Goal: Task Accomplishment & Management: Use online tool/utility

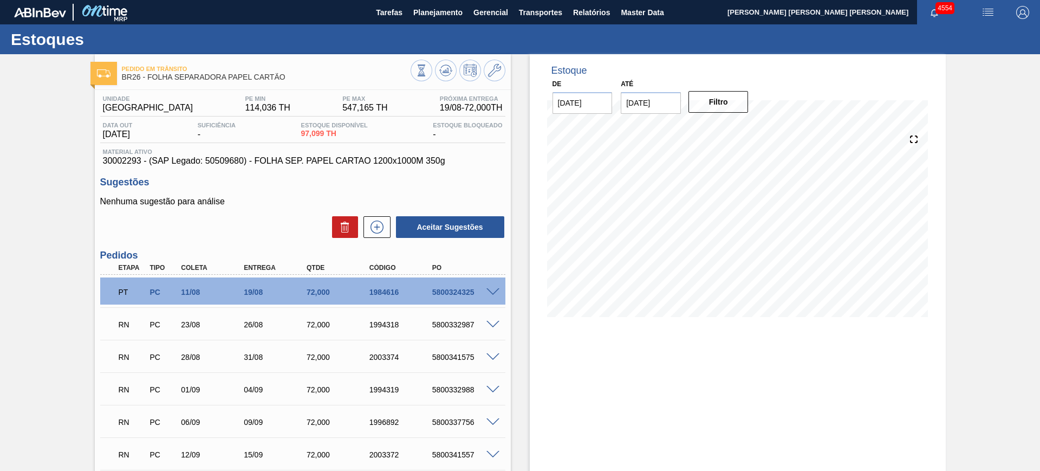
scroll to position [17, 0]
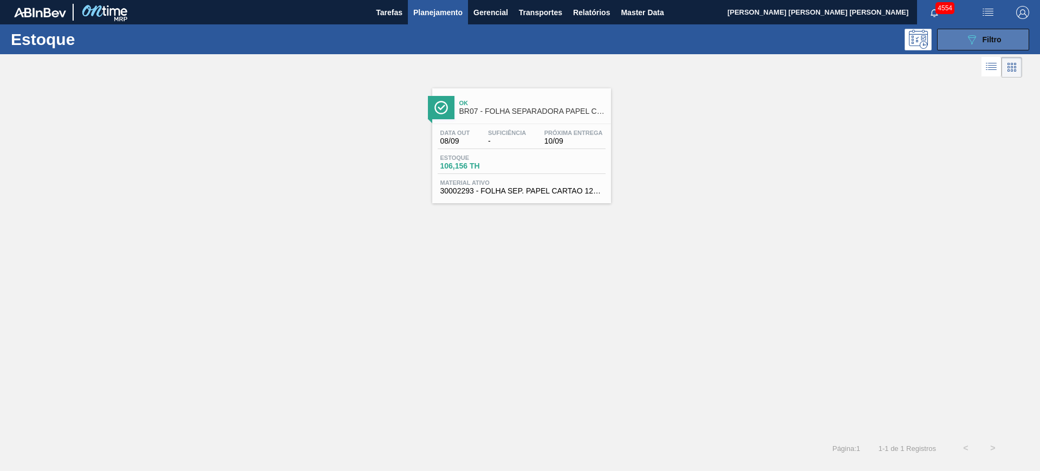
click at [983, 41] on span "Filtro" at bounding box center [991, 39] width 19 height 9
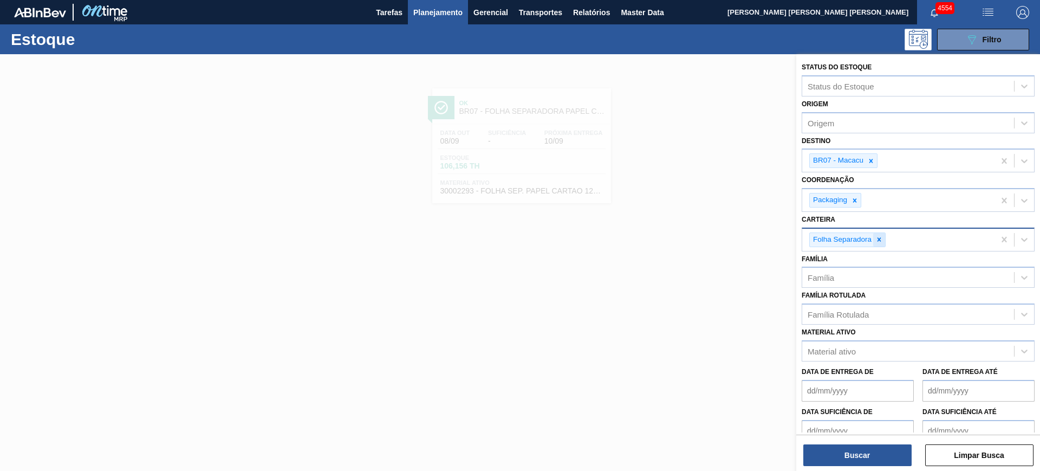
click at [882, 242] on icon at bounding box center [879, 240] width 8 height 8
click at [870, 162] on icon at bounding box center [871, 161] width 4 height 4
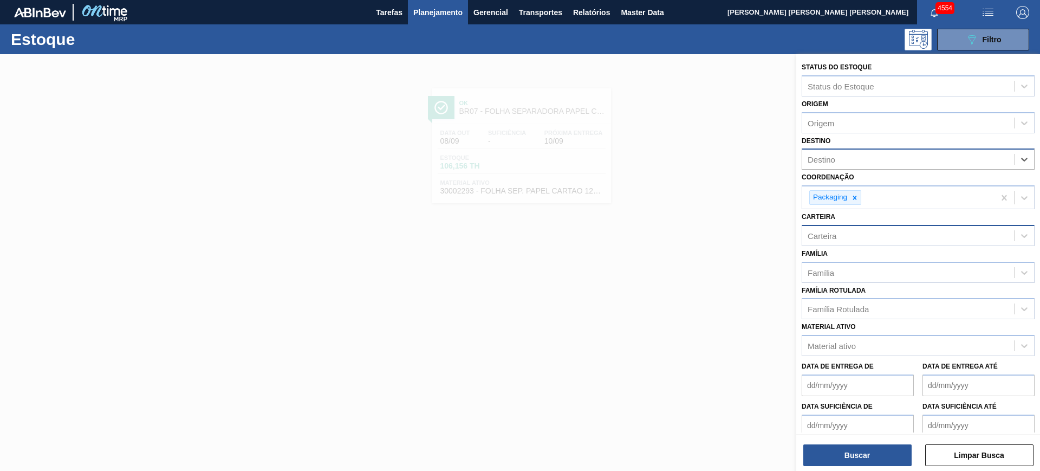
click at [847, 162] on div "Destino" at bounding box center [908, 160] width 212 height 16
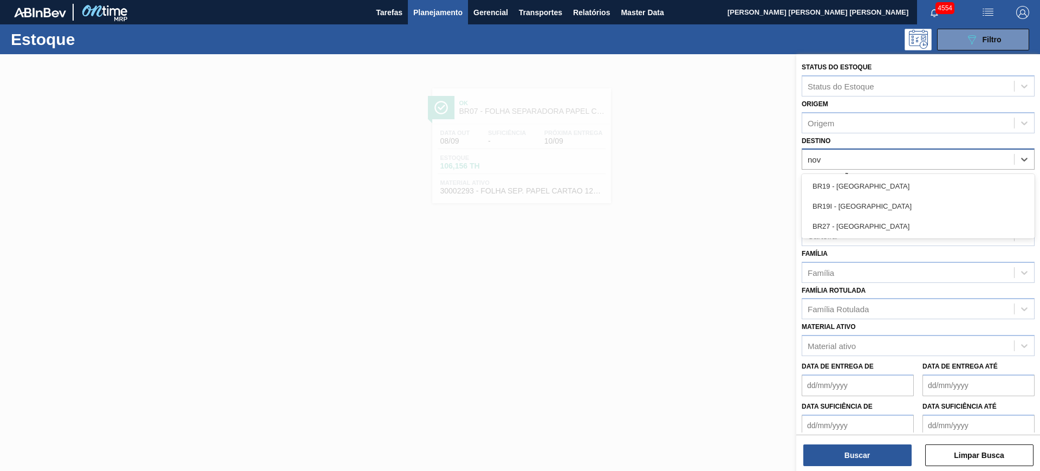
type input "nova"
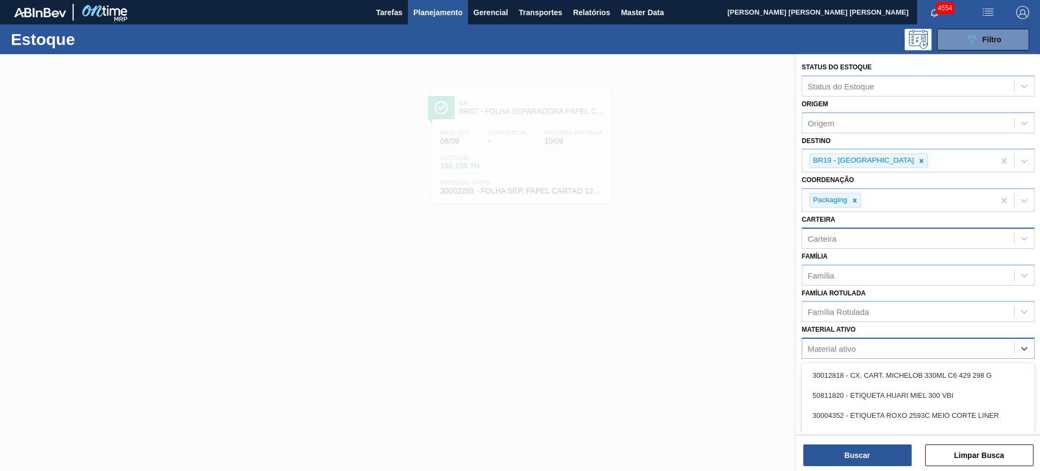
click at [846, 349] on div "Material ativo" at bounding box center [831, 348] width 48 height 9
click at [840, 314] on div "Família Rotulada" at bounding box center [837, 311] width 61 height 9
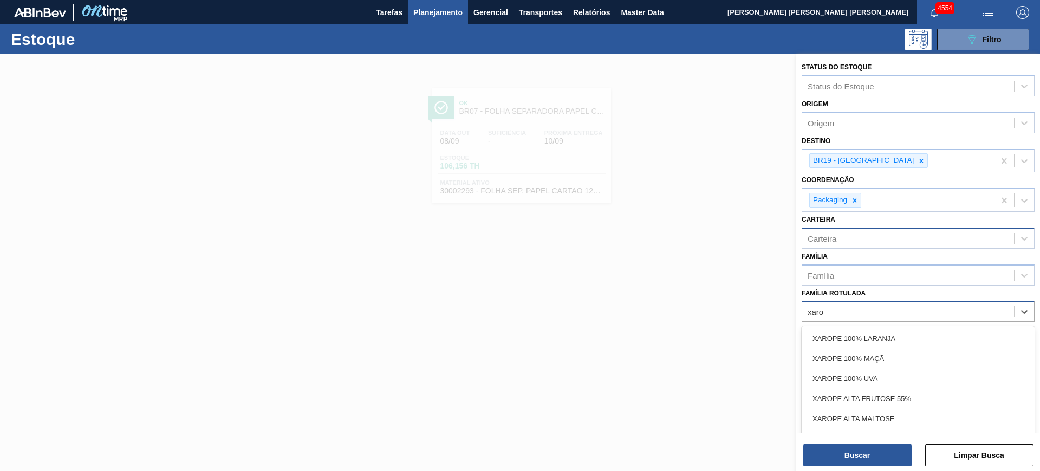
type Rotulada "xarope"
drag, startPoint x: 879, startPoint y: 415, endPoint x: 883, endPoint y: 423, distance: 8.7
click at [880, 419] on div "XAROPE ALTA MALTOSE" at bounding box center [917, 418] width 233 height 20
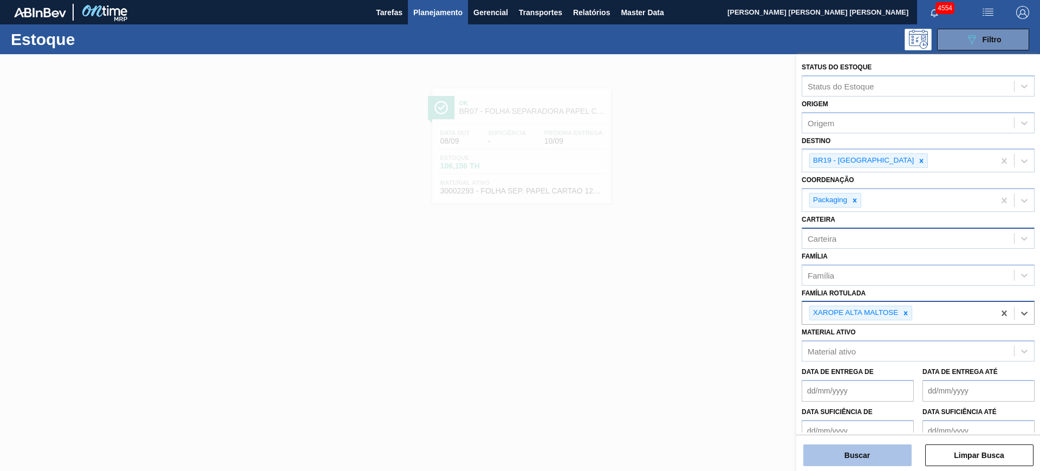
click at [888, 454] on button "Buscar" at bounding box center [857, 455] width 108 height 22
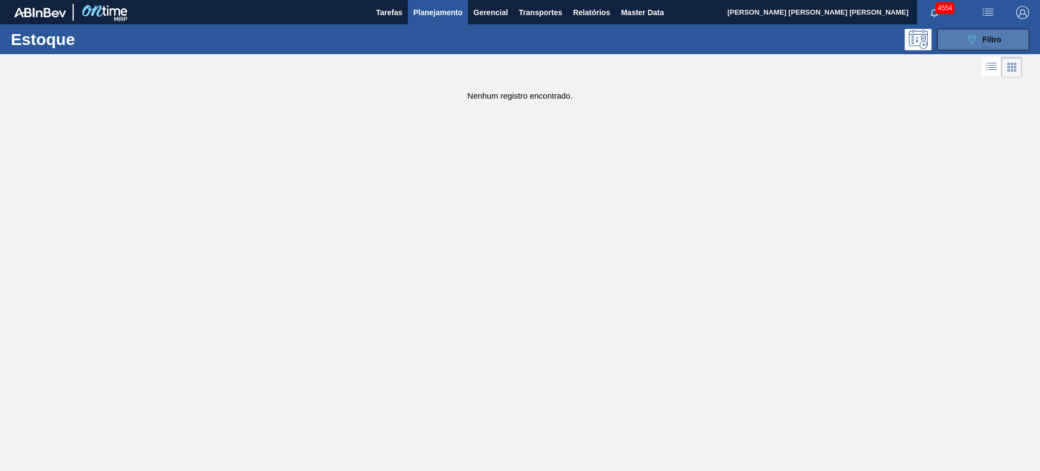
click at [978, 39] on div "089F7B8B-B2A5-4AFE-B5C0-19BA573D28AC Filtro" at bounding box center [983, 39] width 36 height 13
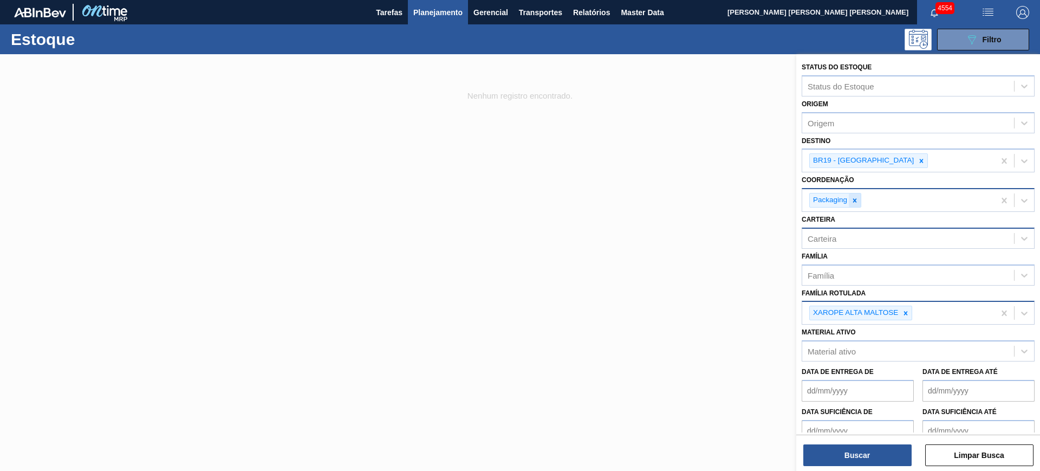
click at [857, 201] on icon at bounding box center [855, 201] width 8 height 8
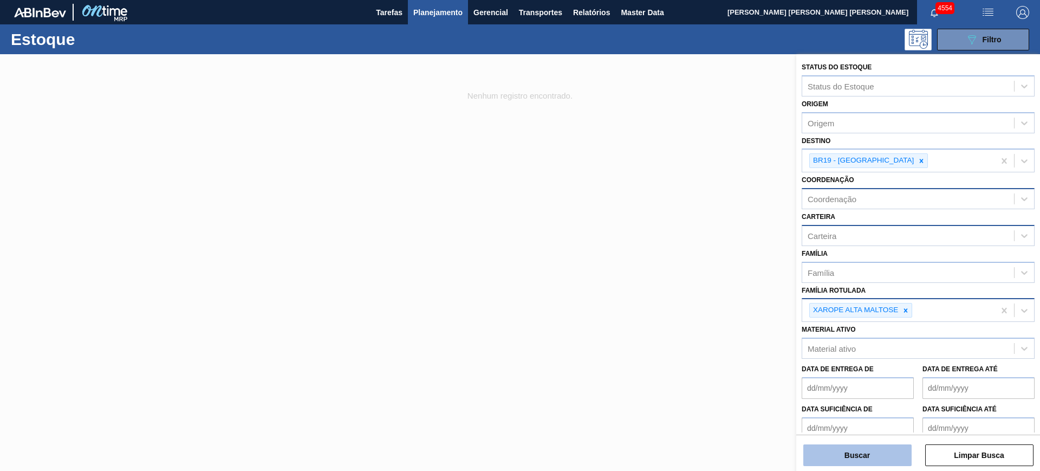
click at [849, 449] on button "Buscar" at bounding box center [857, 455] width 108 height 22
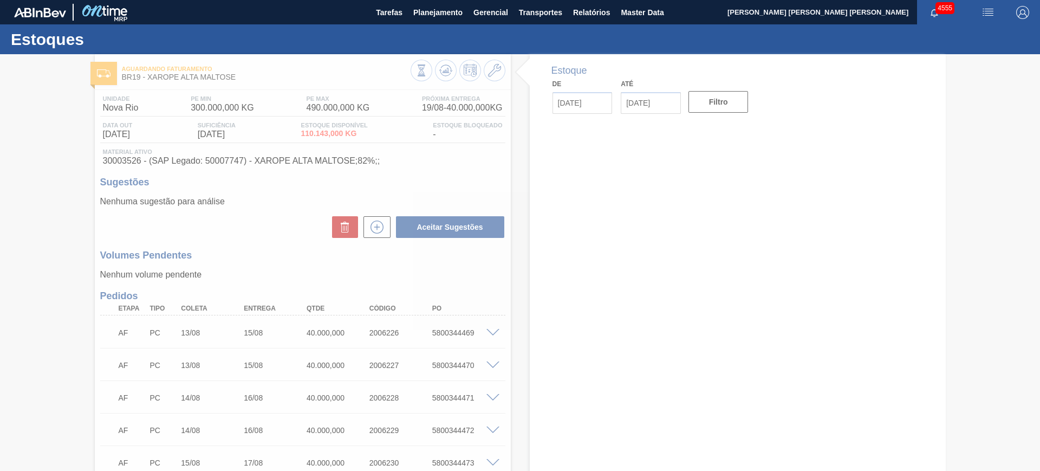
type input "19/08/2025"
type input "06/12/2025"
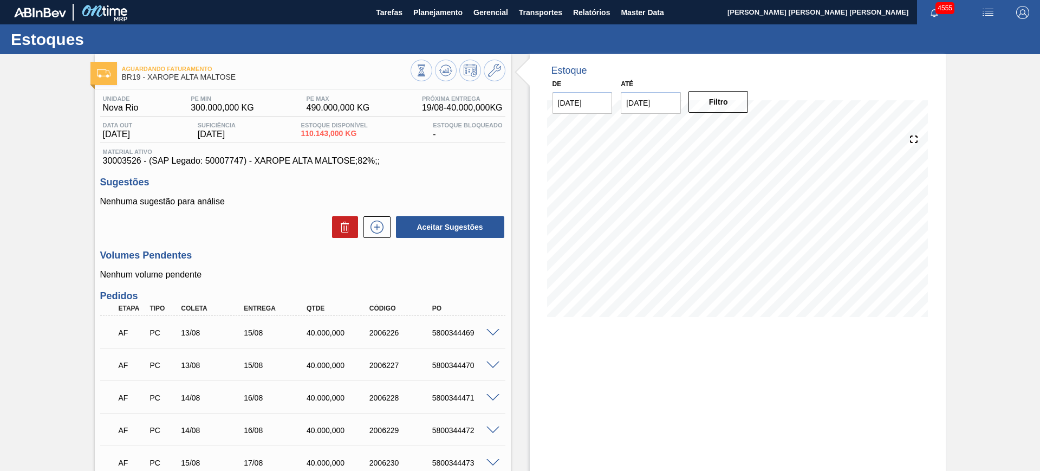
click at [993, 10] on span "button" at bounding box center [988, 12] width 26 height 13
click at [955, 41] on li "Upload de Volumes" at bounding box center [984, 38] width 94 height 19
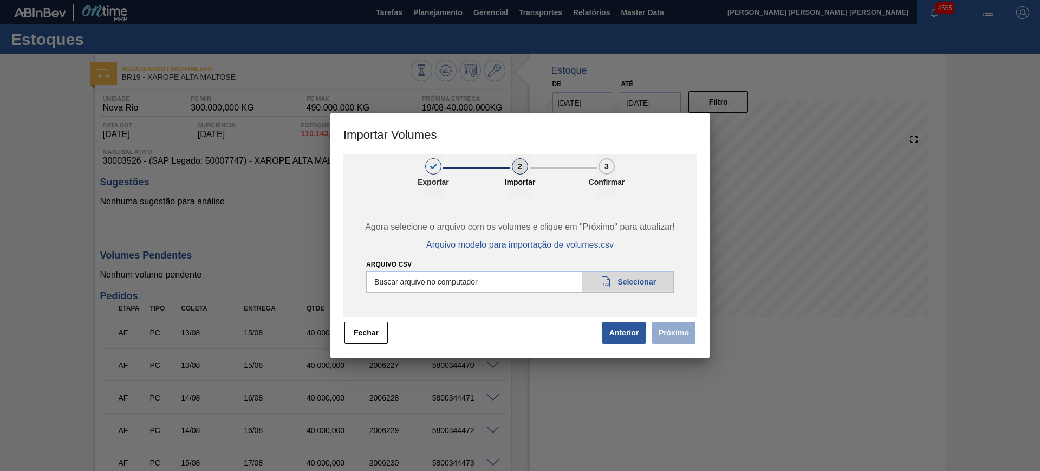
click at [487, 284] on input "Arquivo csv" at bounding box center [520, 282] width 308 height 22
type input "C:\fakepath\PedidoVolumeModeloImportacao (3).csv"
click at [630, 280] on input "Arquivo csv" at bounding box center [520, 282] width 308 height 22
click at [669, 330] on button "Próximo" at bounding box center [673, 333] width 43 height 22
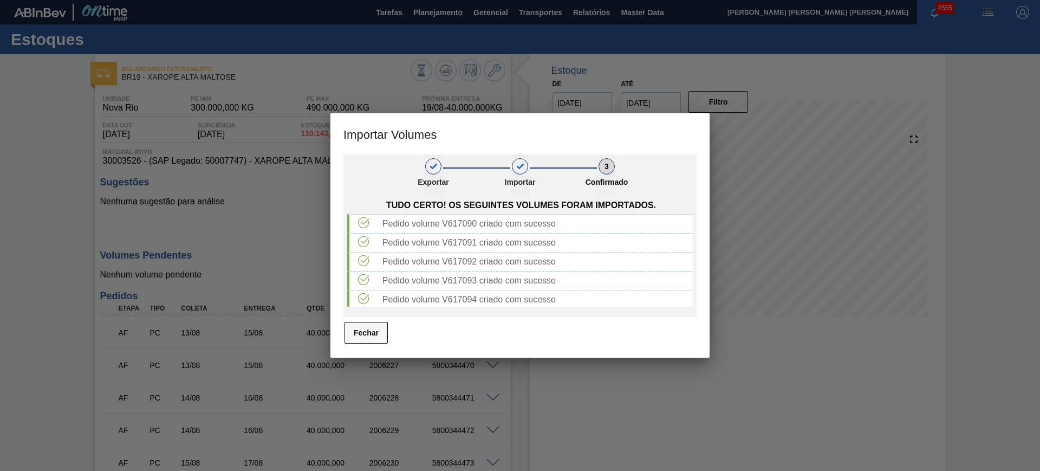
click at [375, 322] on button "Fechar" at bounding box center [365, 333] width 43 height 22
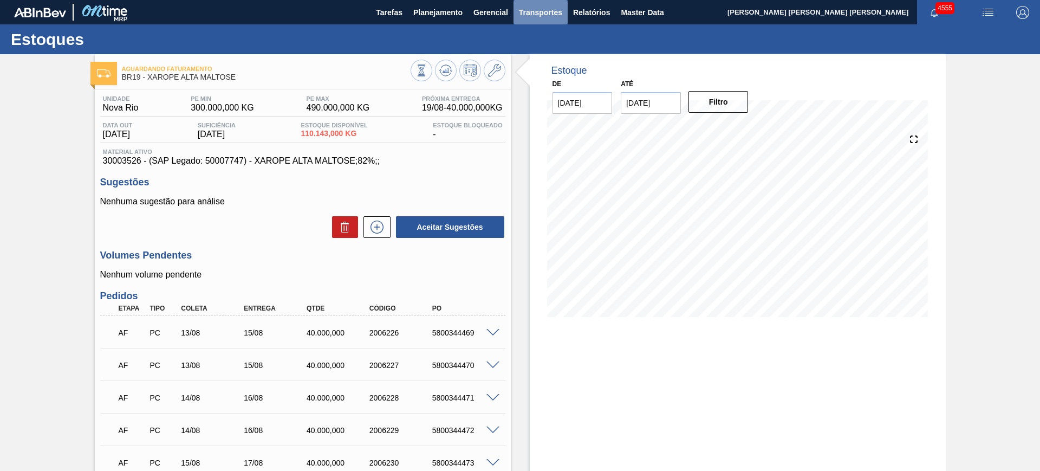
click at [519, 7] on span "Transportes" at bounding box center [540, 12] width 43 height 13
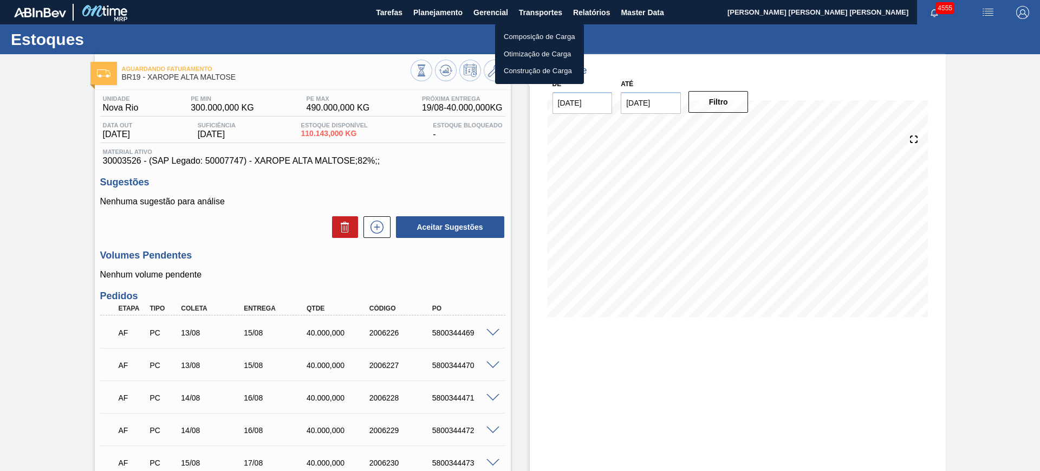
click at [525, 50] on li "Otimização de Carga" at bounding box center [539, 53] width 89 height 17
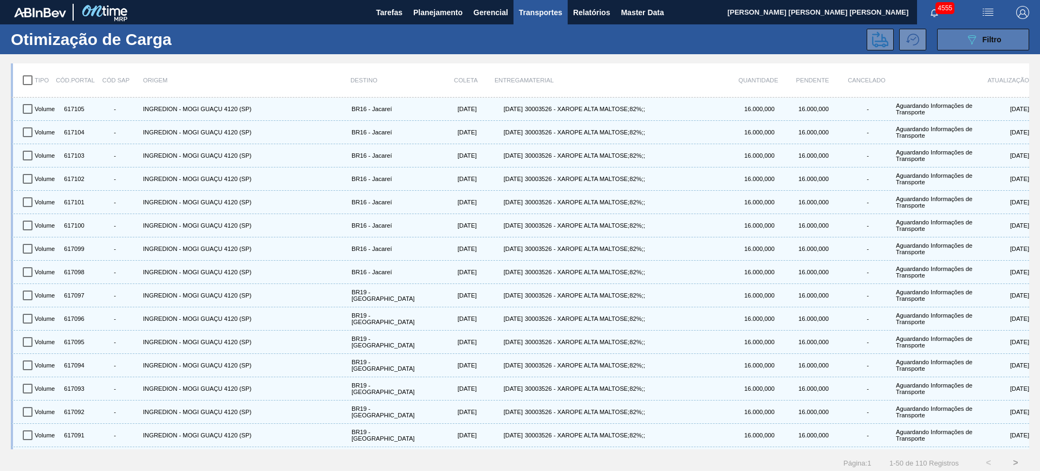
click at [992, 44] on div "089F7B8B-B2A5-4AFE-B5C0-19BA573D28AC Filtro" at bounding box center [983, 39] width 36 height 13
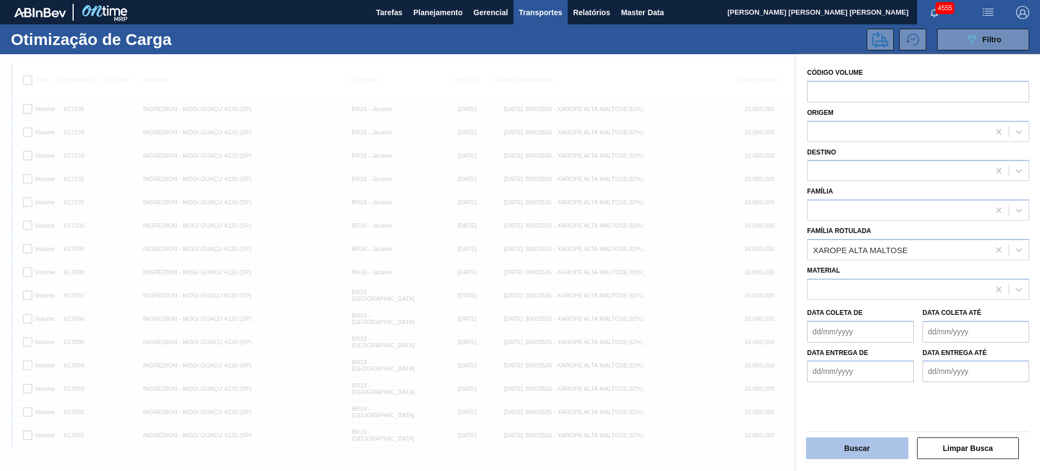
click at [871, 440] on button "Buscar" at bounding box center [857, 448] width 102 height 22
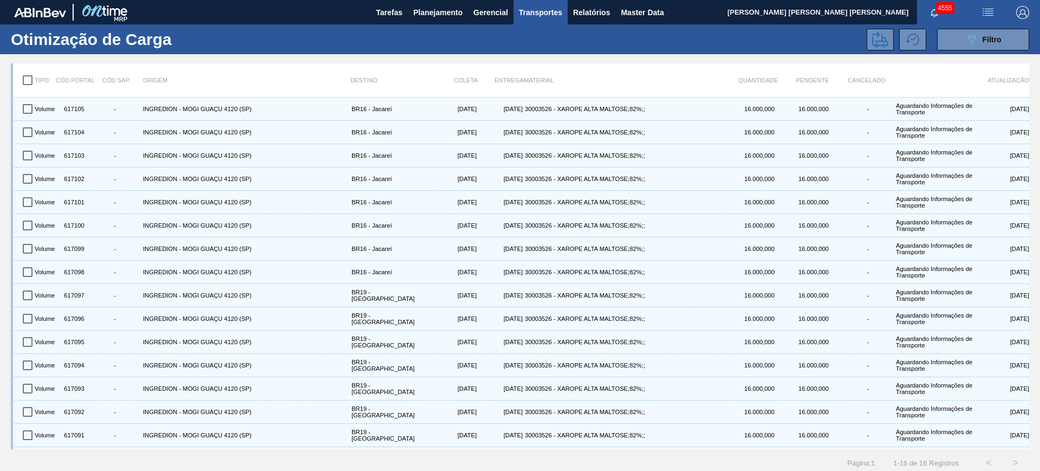
click at [28, 84] on input "checkbox" at bounding box center [27, 80] width 23 height 23
checkbox input "true"
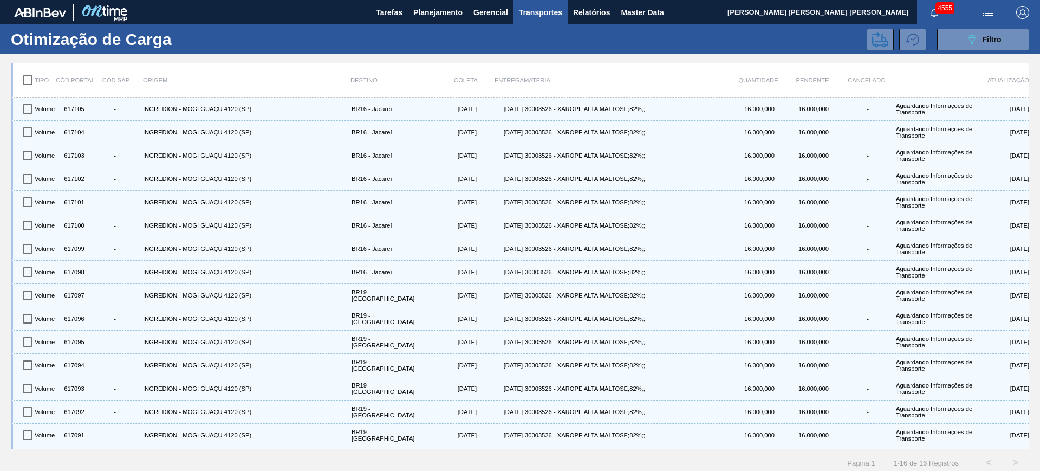
checkbox input "true"
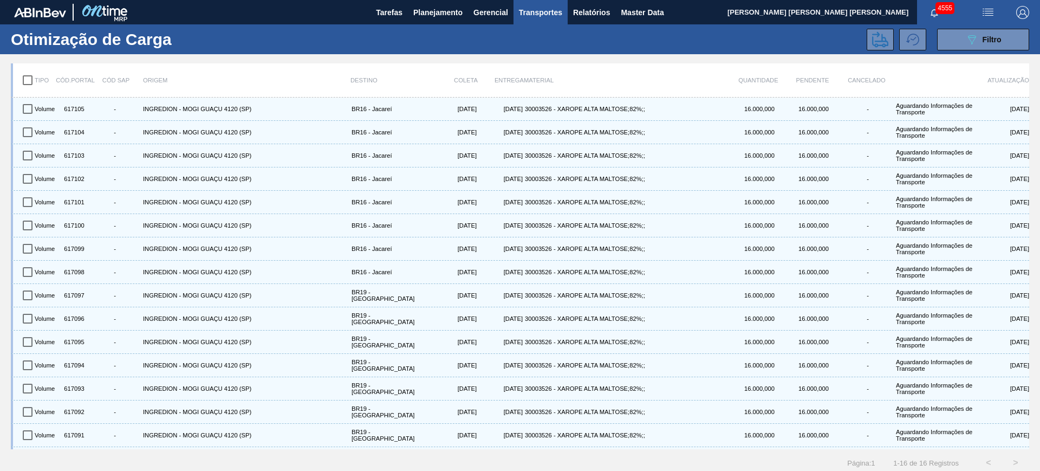
checkbox input "true"
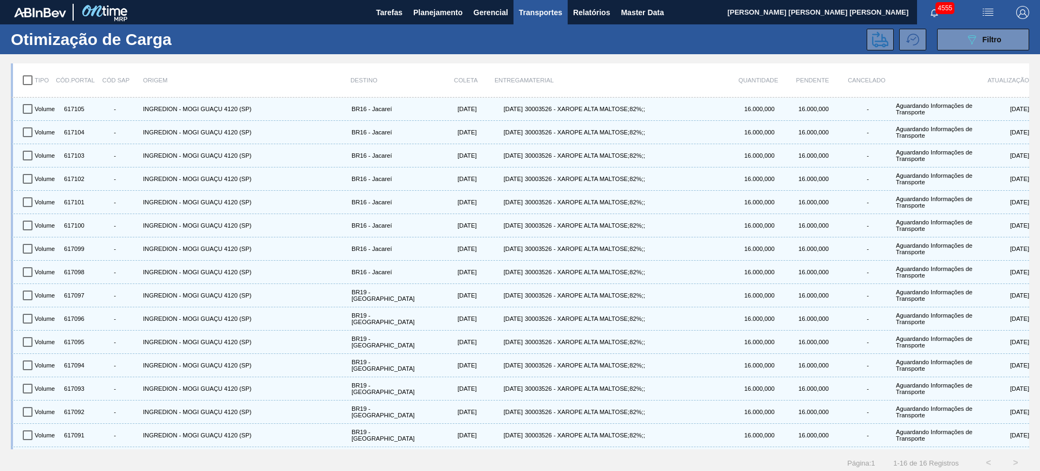
checkbox input "true"
click at [878, 40] on icon at bounding box center [880, 39] width 16 height 16
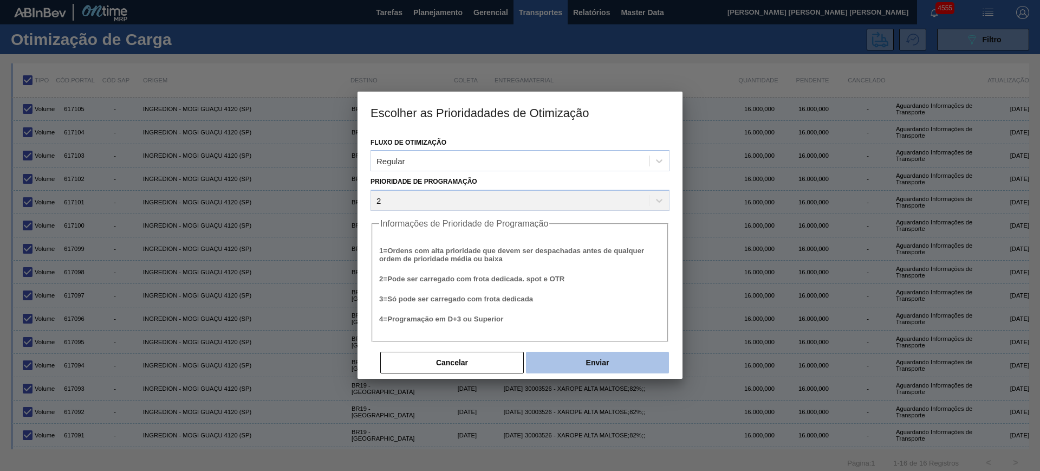
click at [587, 352] on button "Enviar" at bounding box center [597, 362] width 143 height 22
